Goal: Task Accomplishment & Management: Complete application form

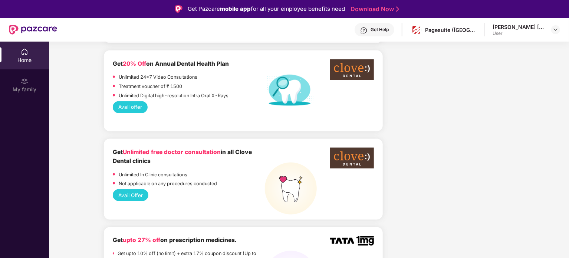
scroll to position [556, 0]
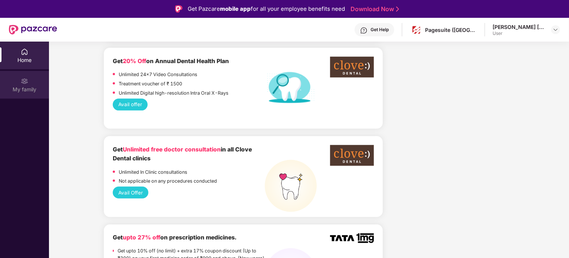
click at [16, 86] on div "My family" at bounding box center [24, 89] width 49 height 7
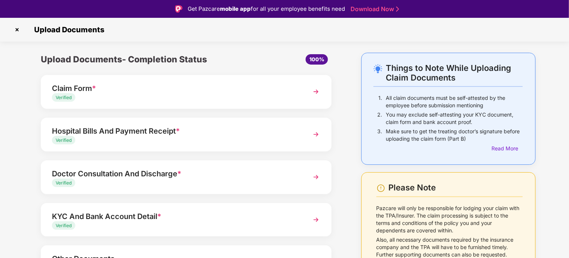
click at [19, 30] on img at bounding box center [17, 30] width 12 height 12
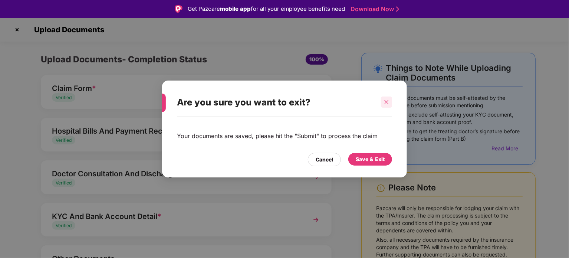
click at [390, 102] on div at bounding box center [386, 101] width 11 height 11
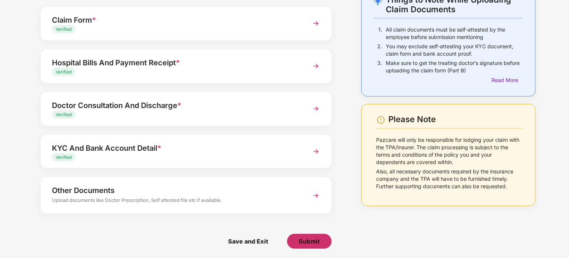
scroll to position [52, 0]
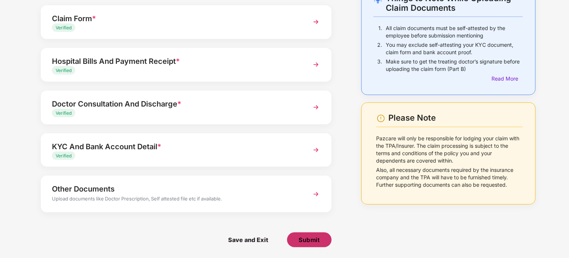
click at [304, 238] on span "Submit" at bounding box center [309, 239] width 21 height 8
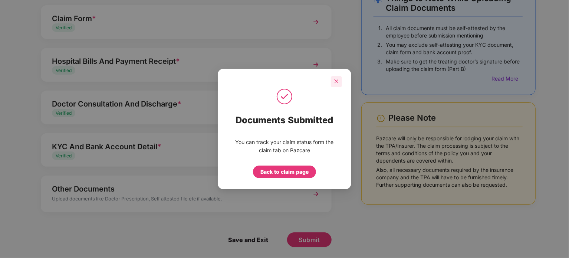
click at [334, 86] on div at bounding box center [336, 81] width 11 height 11
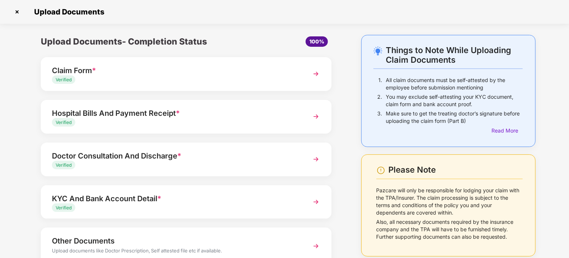
scroll to position [0, 0]
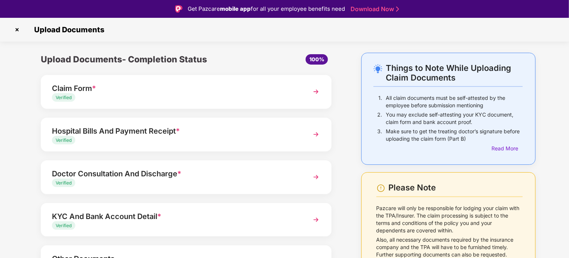
click at [22, 29] on img at bounding box center [17, 30] width 12 height 12
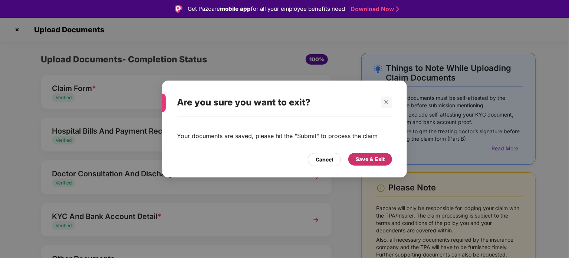
click at [377, 158] on div "Save & Exit" at bounding box center [370, 159] width 29 height 8
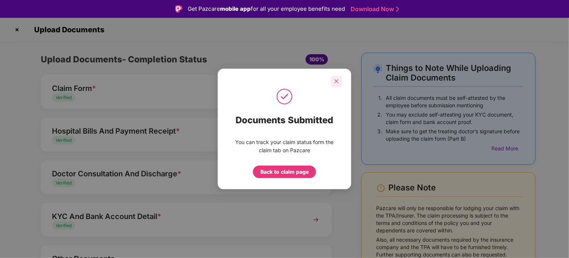
click at [336, 84] on div at bounding box center [336, 81] width 11 height 11
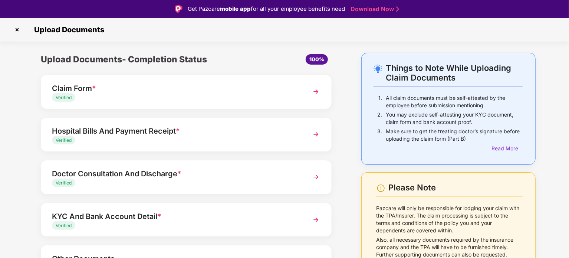
click at [16, 27] on img at bounding box center [17, 30] width 12 height 12
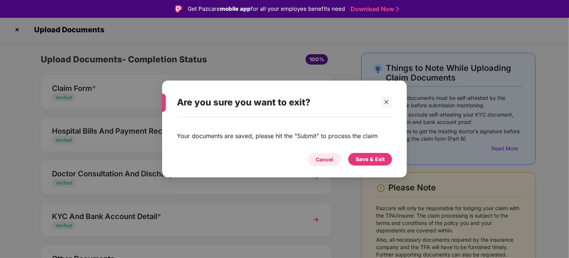
click at [327, 160] on div "Cancel" at bounding box center [324, 159] width 17 height 8
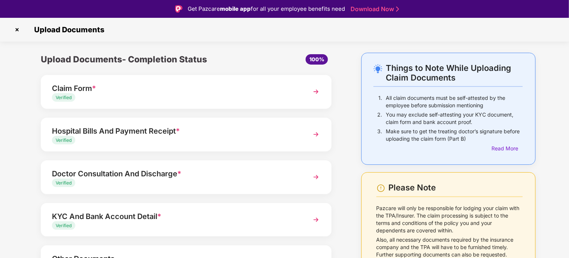
click at [19, 28] on img at bounding box center [17, 30] width 12 height 12
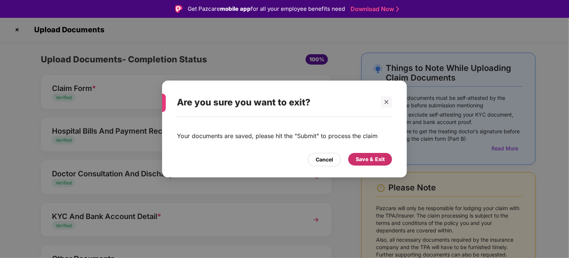
drag, startPoint x: 368, startPoint y: 158, endPoint x: 350, endPoint y: 123, distance: 39.5
click at [368, 158] on div "Save & Exit" at bounding box center [370, 159] width 29 height 8
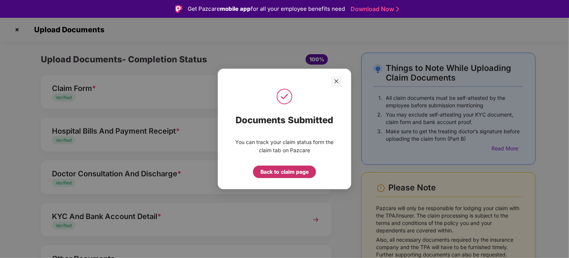
click at [304, 172] on div "Back to claim page" at bounding box center [284, 172] width 48 height 8
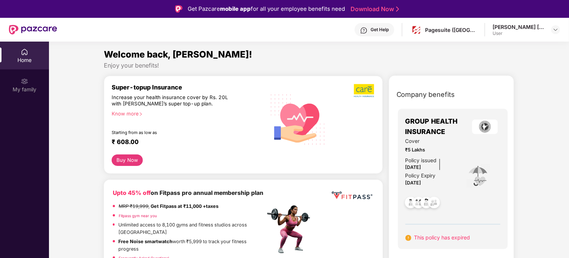
click at [553, 35] on div "Juilee Jijo Chacko User" at bounding box center [526, 29] width 67 height 13
click at [556, 29] on img at bounding box center [556, 30] width 6 height 6
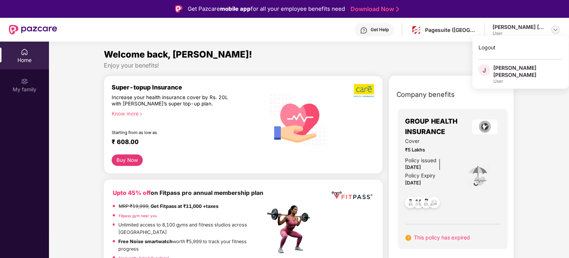
click at [556, 29] on img at bounding box center [556, 30] width 6 height 6
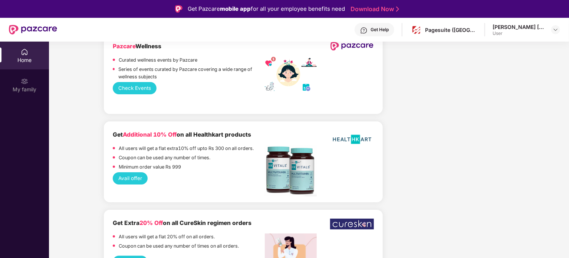
scroll to position [1558, 0]
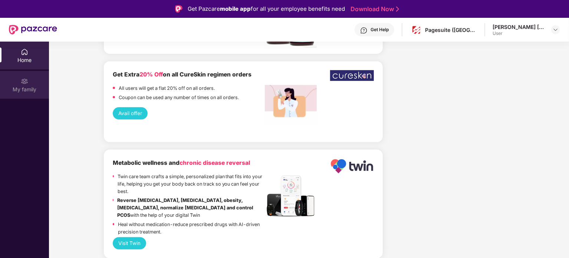
click at [36, 95] on div "My family" at bounding box center [24, 85] width 49 height 28
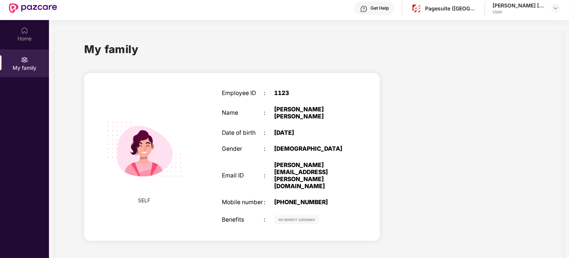
scroll to position [42, 0]
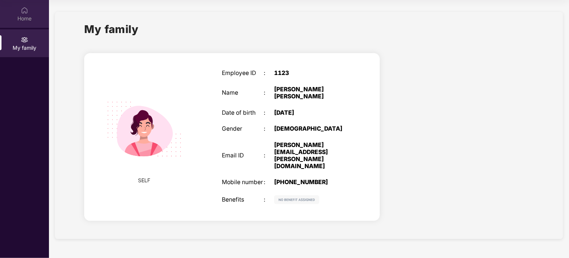
click at [25, 18] on div "Home" at bounding box center [24, 18] width 49 height 7
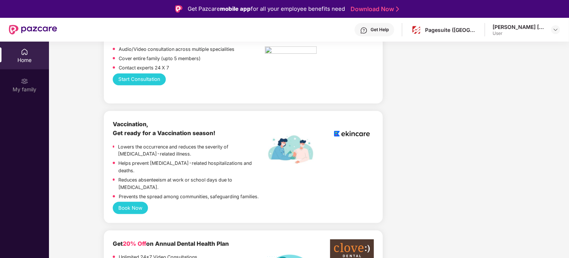
scroll to position [334, 0]
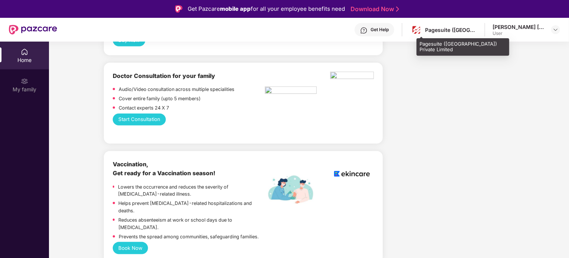
click at [439, 34] on div "Pagesuite (India) Private Limited" at bounding box center [443, 29] width 67 height 13
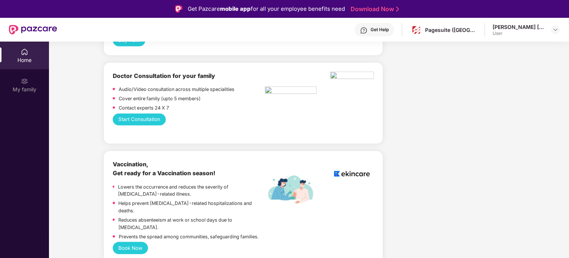
click at [383, 11] on link "Download Now" at bounding box center [373, 9] width 46 height 8
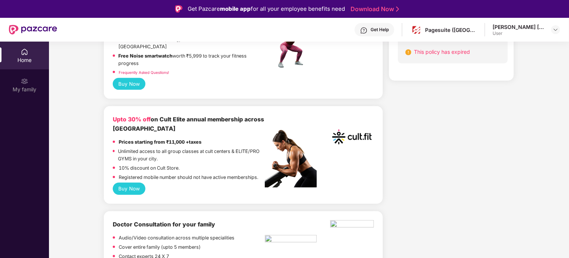
scroll to position [0, 0]
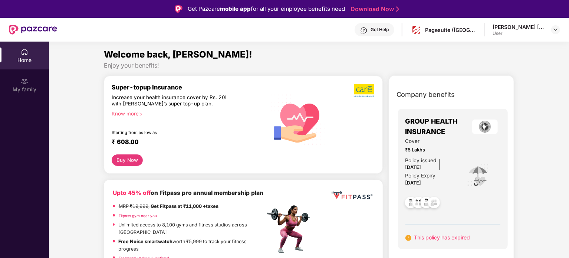
click at [38, 23] on div at bounding box center [33, 30] width 48 height 24
click at [38, 28] on img at bounding box center [33, 30] width 48 height 10
click at [476, 148] on div "Cover ₹5 Lakhs Policy issued 04 Oct 2024 Policy Expiry 03 Oct 2025" at bounding box center [452, 176] width 95 height 78
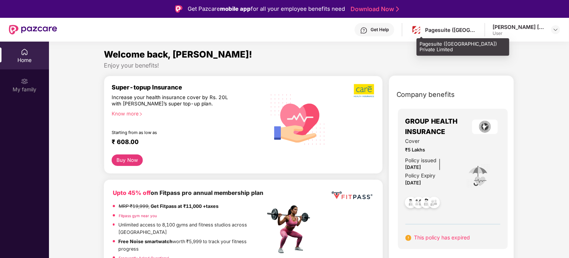
click at [461, 34] on div "Pagesuite (India) Private Limited" at bounding box center [443, 29] width 67 height 13
